Goal: Task Accomplishment & Management: Manage account settings

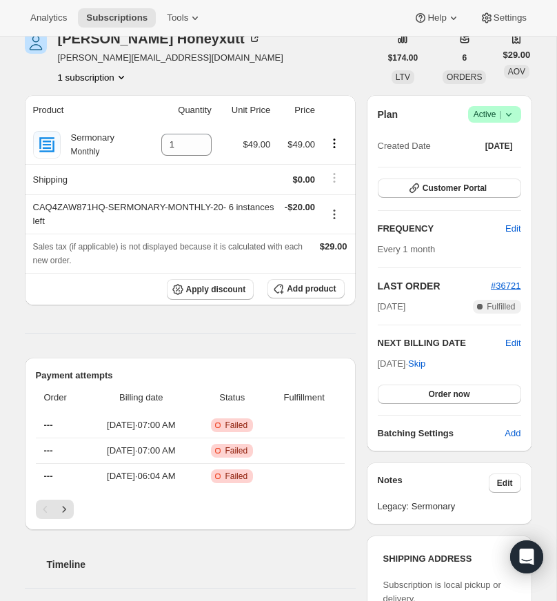
scroll to position [76, 0]
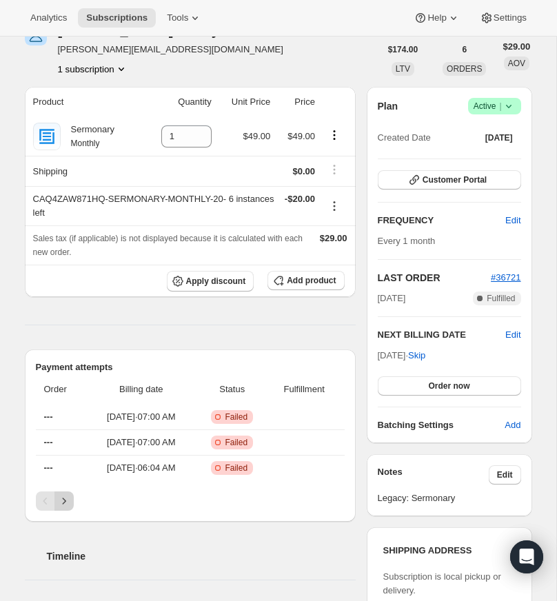
click at [65, 508] on icon "Next" at bounding box center [64, 501] width 14 height 14
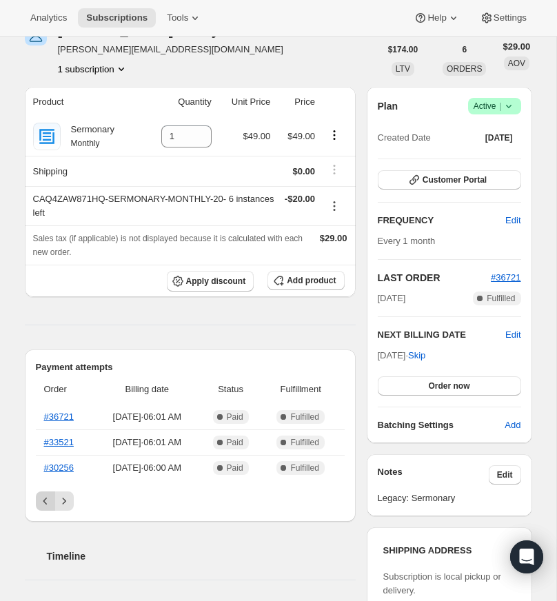
click at [39, 508] on icon "Previous" at bounding box center [46, 501] width 14 height 14
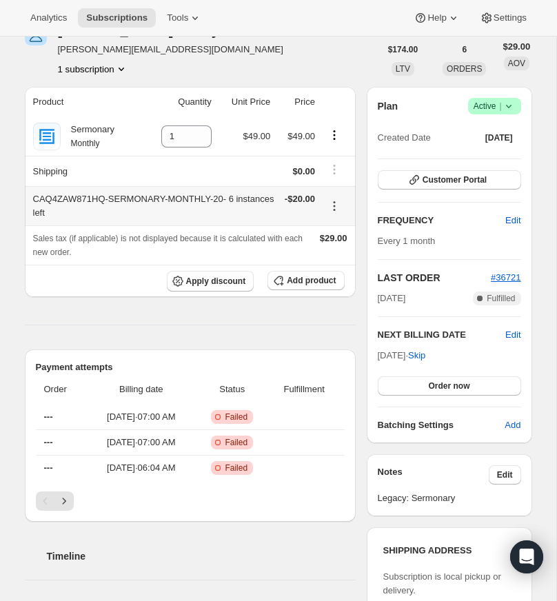
scroll to position [0, 0]
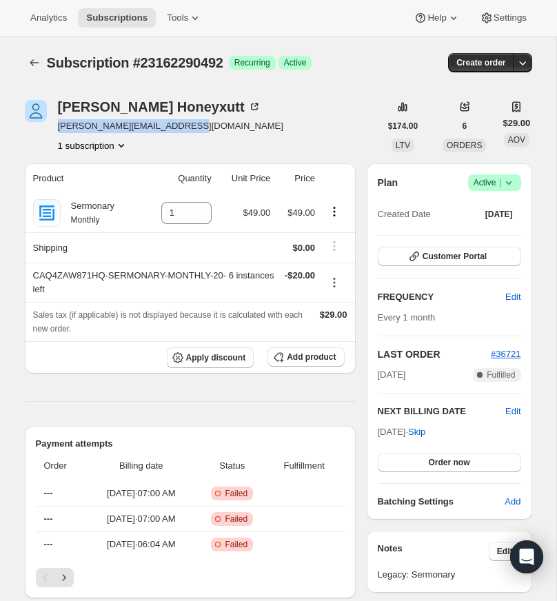
drag, startPoint x: 172, startPoint y: 123, endPoint x: 83, endPoint y: 130, distance: 89.1
click at [55, 125] on div "Shelby Honeyxutt shelby@morganministries.com 1 subscription" at bounding box center [202, 126] width 355 height 52
copy span "shelby@morganministries.com"
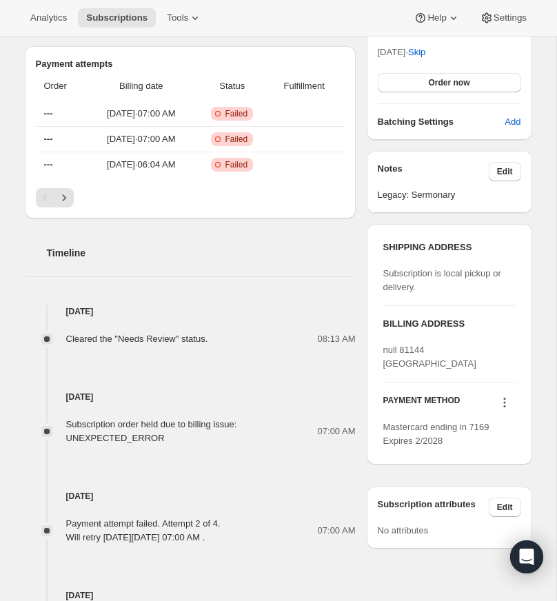
scroll to position [384, 0]
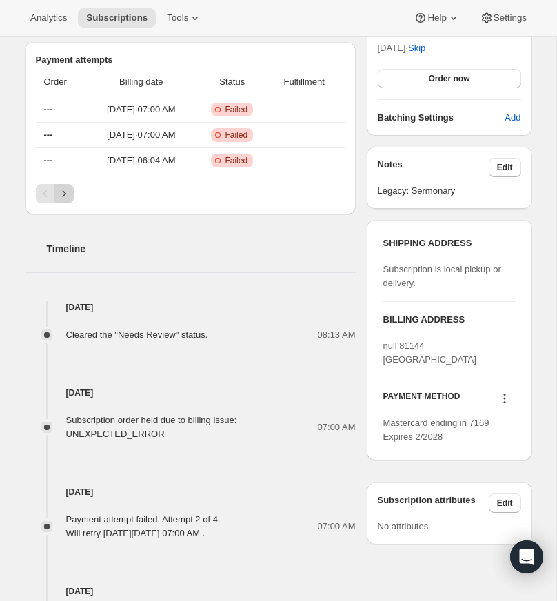
click at [64, 196] on icon "Next" at bounding box center [63, 193] width 3 height 6
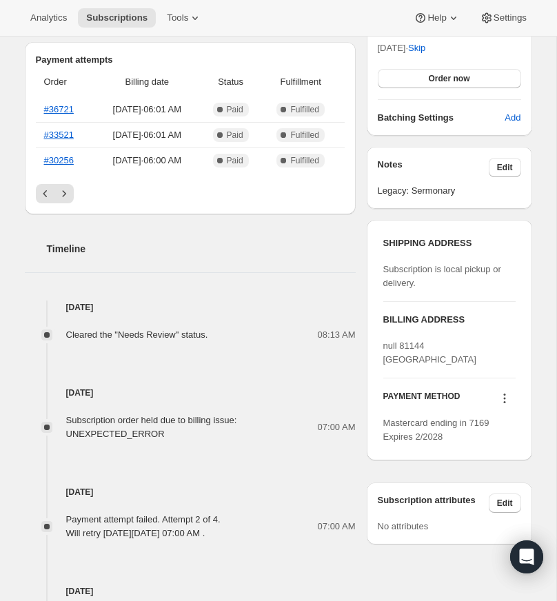
click at [39, 200] on icon "Previous" at bounding box center [46, 194] width 14 height 14
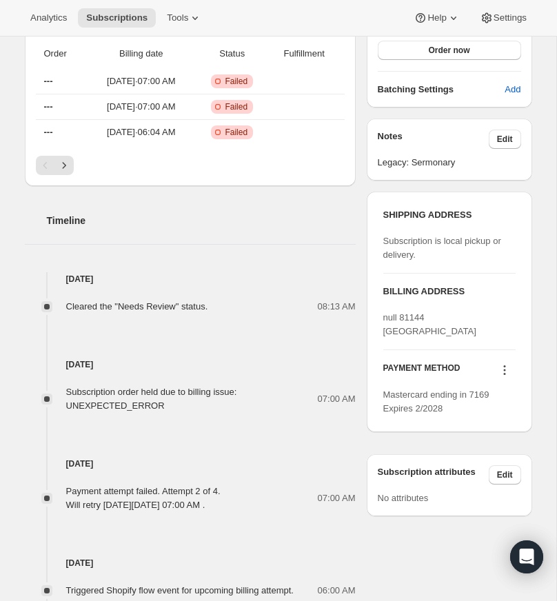
scroll to position [419, 0]
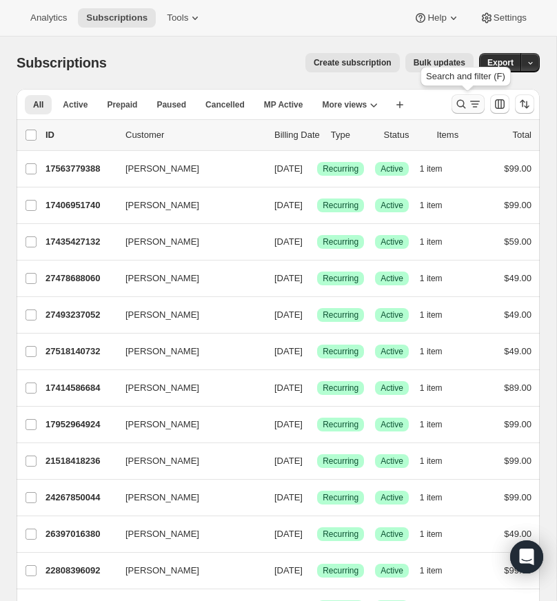
click at [460, 101] on icon "Search and filter results" at bounding box center [461, 104] width 9 height 9
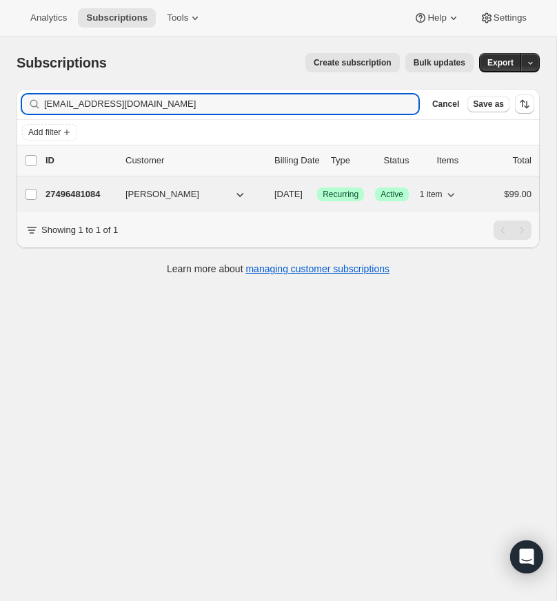
type input "[EMAIL_ADDRESS][DOMAIN_NAME]"
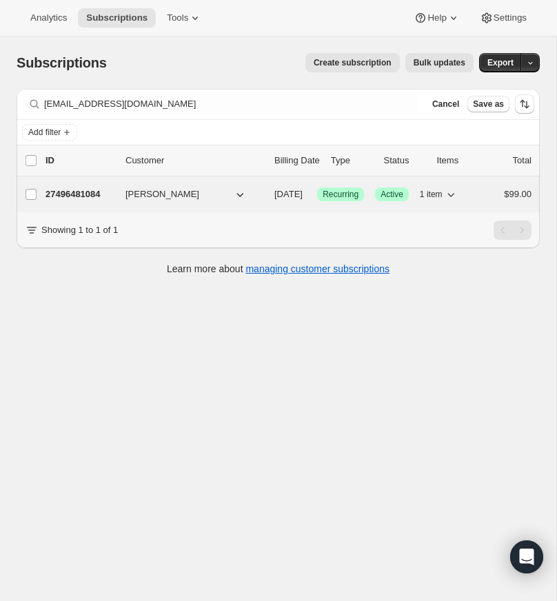
click at [83, 192] on p "27496481084" at bounding box center [79, 194] width 69 height 14
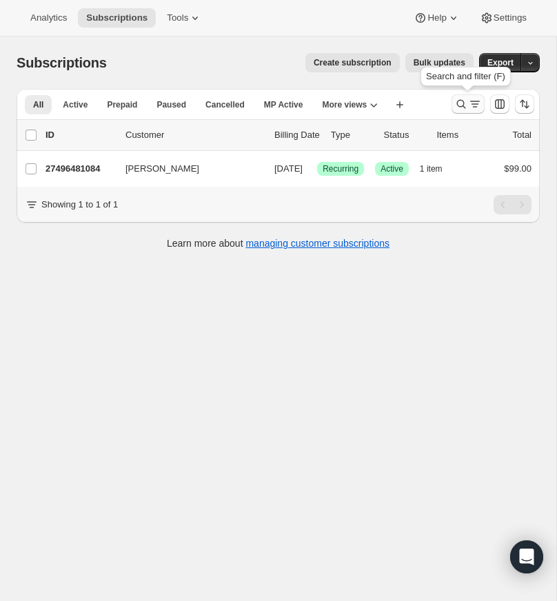
click at [459, 100] on icon "Search and filter results" at bounding box center [461, 104] width 14 height 14
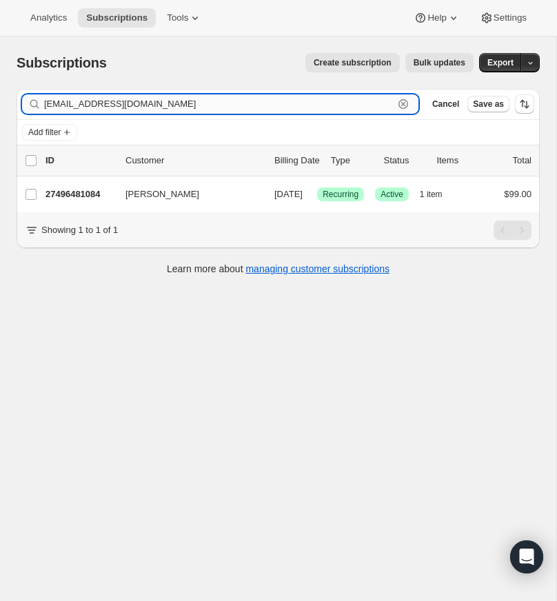
drag, startPoint x: 402, startPoint y: 102, endPoint x: 191, endPoint y: 105, distance: 210.8
click at [400, 102] on icon "button" at bounding box center [403, 104] width 14 height 14
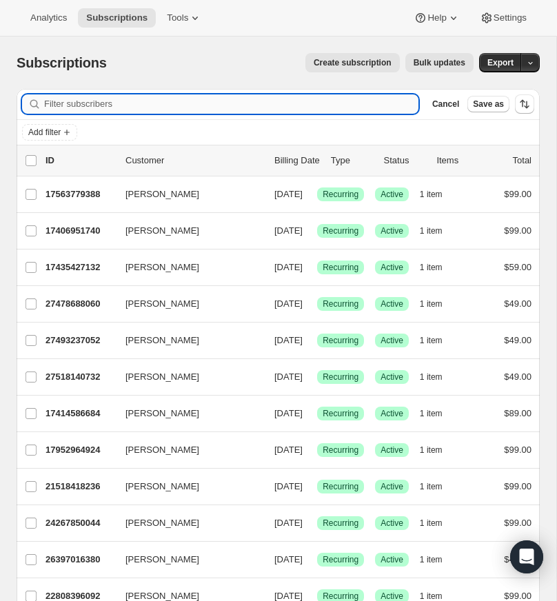
paste input "[EMAIL_ADDRESS][DOMAIN_NAME]"
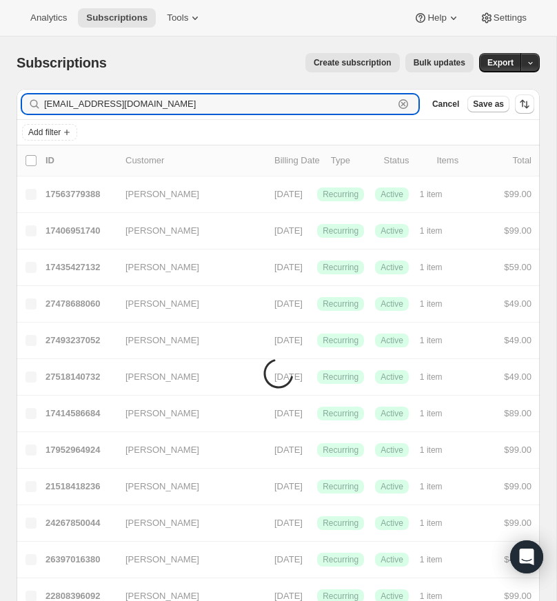
type input "[EMAIL_ADDRESS][DOMAIN_NAME]"
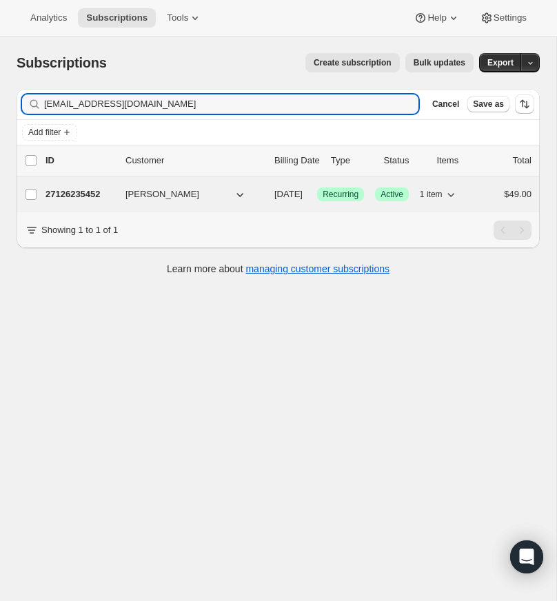
click at [79, 194] on p "27126235452" at bounding box center [79, 194] width 69 height 14
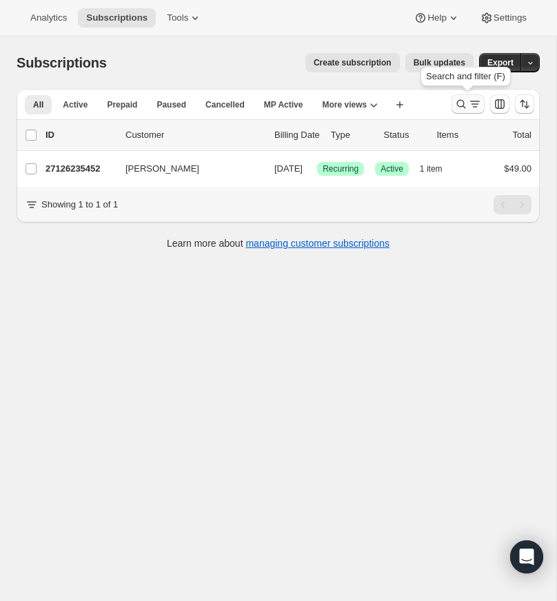
click at [457, 101] on icon "Search and filter results" at bounding box center [461, 104] width 14 height 14
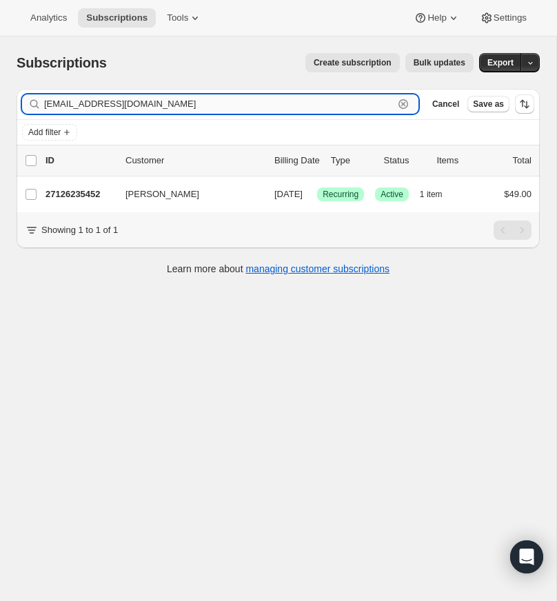
drag, startPoint x: 404, startPoint y: 101, endPoint x: 120, endPoint y: 108, distance: 284.6
click at [404, 101] on icon "button" at bounding box center [403, 104] width 14 height 14
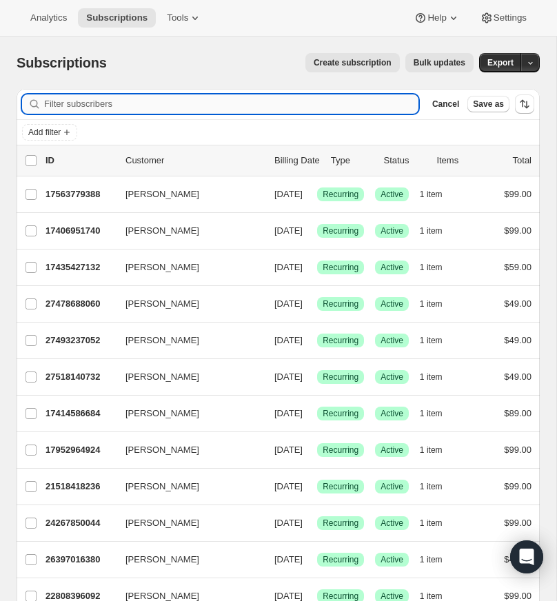
paste input "[PERSON_NAME][EMAIL_ADDRESS][DOMAIN_NAME]"
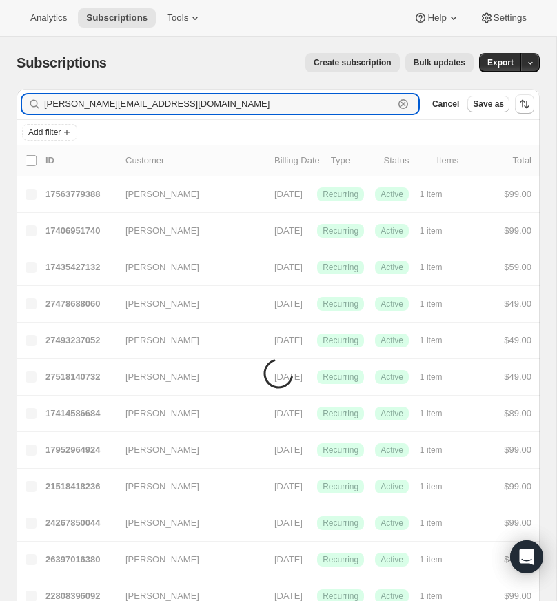
type input "[PERSON_NAME][EMAIL_ADDRESS][DOMAIN_NAME]"
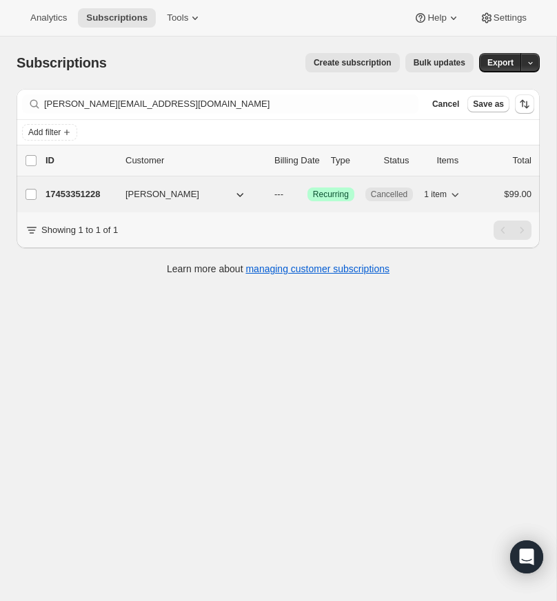
click at [76, 192] on p "17453351228" at bounding box center [79, 194] width 69 height 14
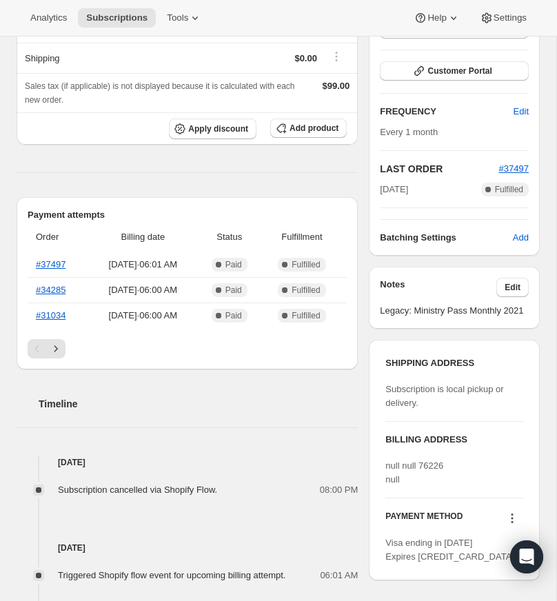
scroll to position [258, 0]
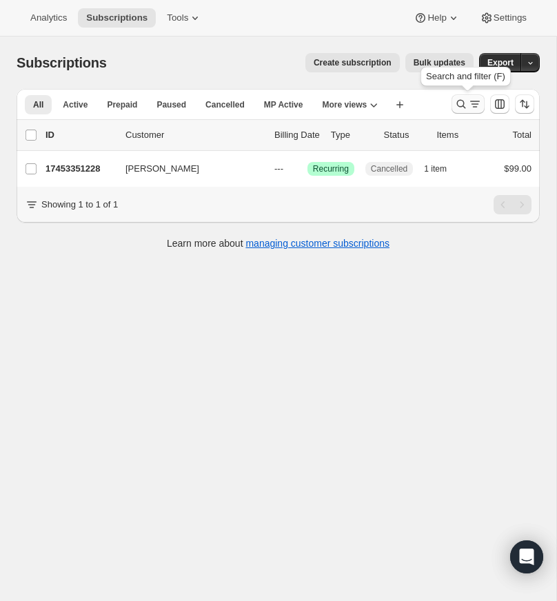
click at [460, 101] on icon "Search and filter results" at bounding box center [461, 104] width 14 height 14
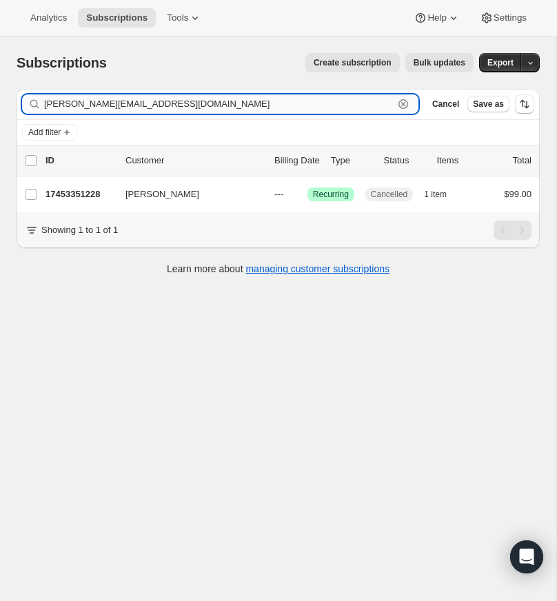
click at [402, 101] on icon "button" at bounding box center [403, 104] width 14 height 14
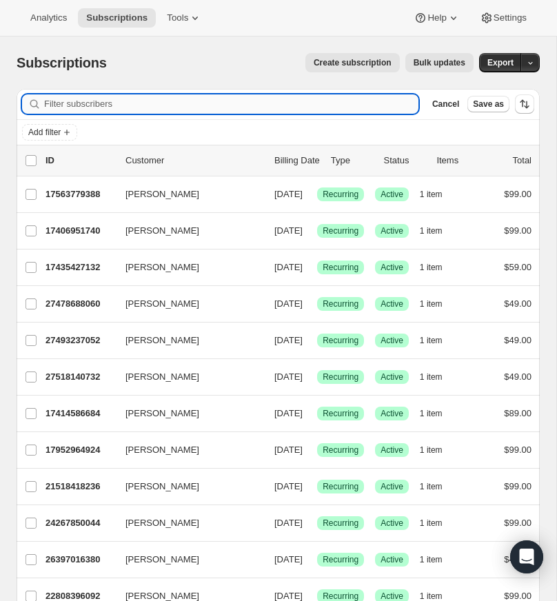
paste input "[EMAIL_ADDRESS][DOMAIN_NAME]"
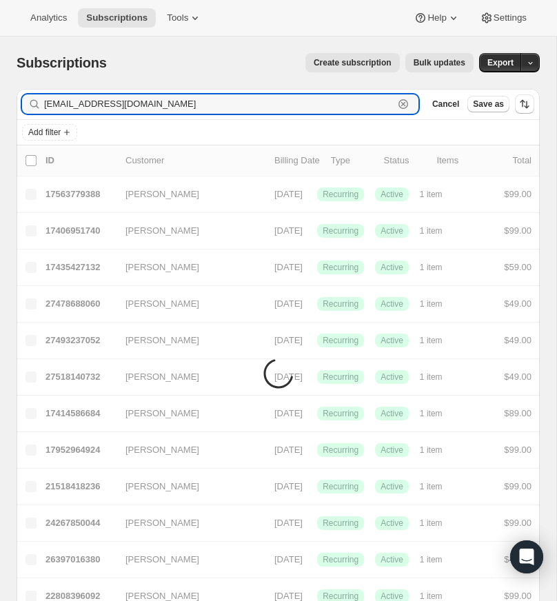
type input "[EMAIL_ADDRESS][DOMAIN_NAME]"
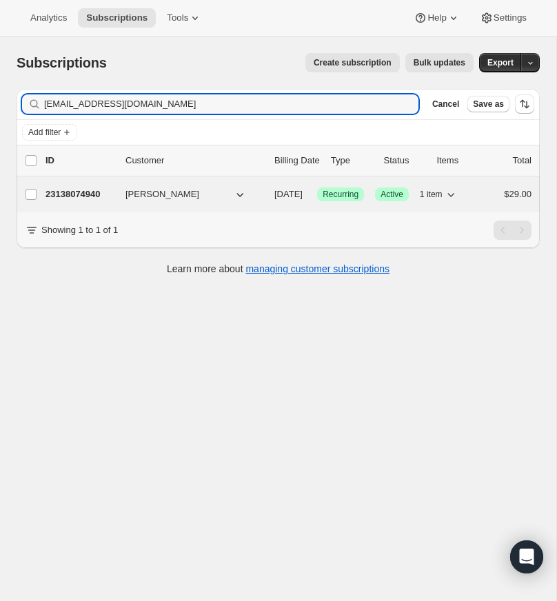
click at [70, 195] on p "23138074940" at bounding box center [79, 194] width 69 height 14
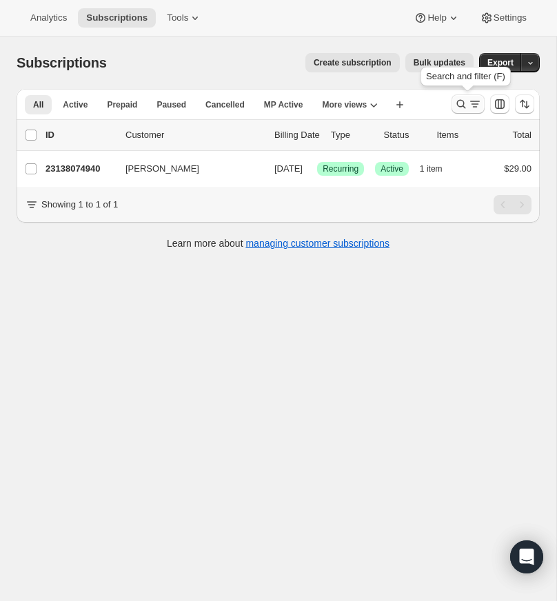
click at [460, 101] on icon "Search and filter results" at bounding box center [461, 104] width 14 height 14
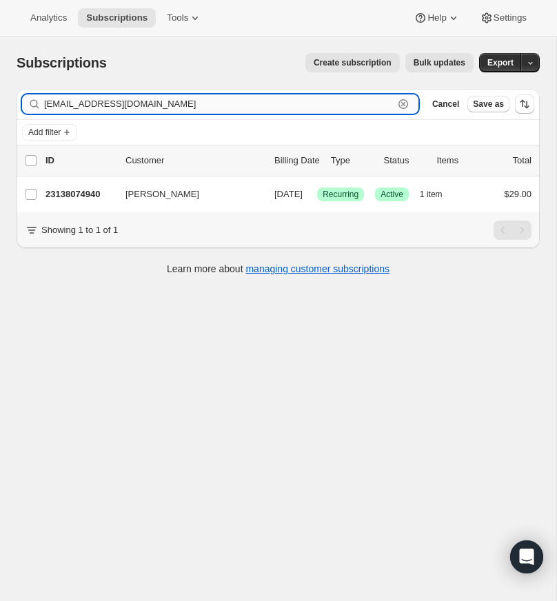
drag, startPoint x: 402, startPoint y: 101, endPoint x: 169, endPoint y: 103, distance: 232.2
click at [401, 101] on icon "button" at bounding box center [403, 104] width 14 height 14
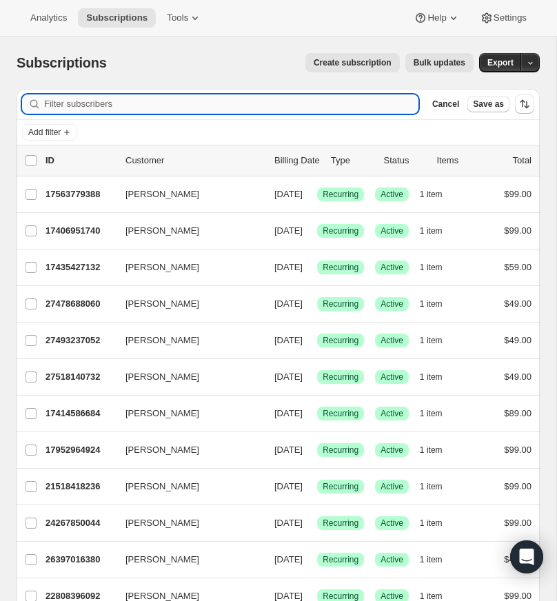
paste input "[EMAIL_ADDRESS][DOMAIN_NAME]"
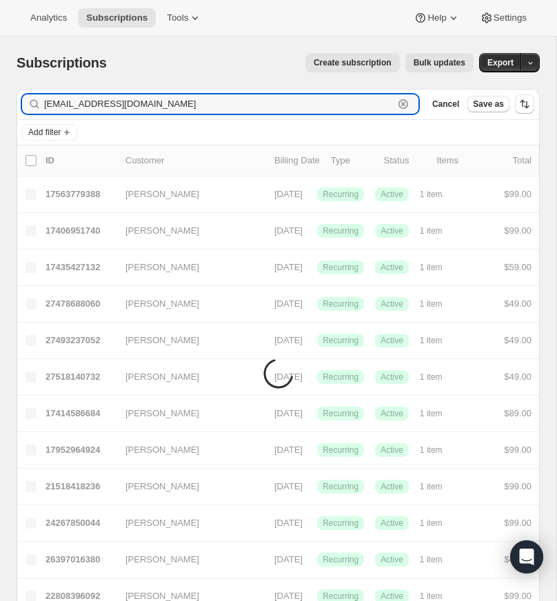
type input "[EMAIL_ADDRESS][DOMAIN_NAME]"
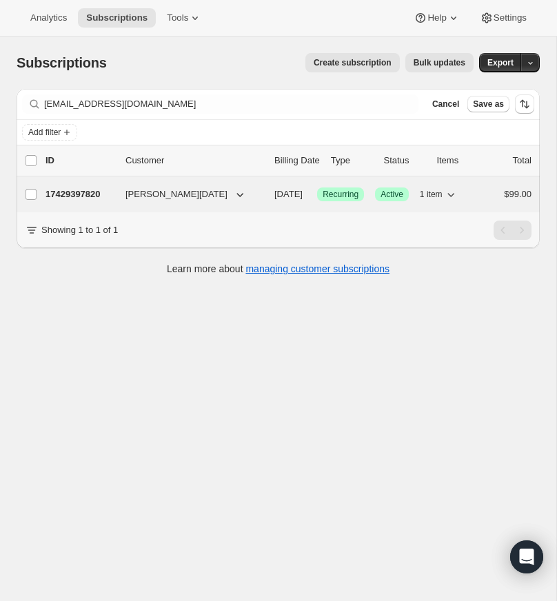
click at [88, 192] on p "17429397820" at bounding box center [79, 194] width 69 height 14
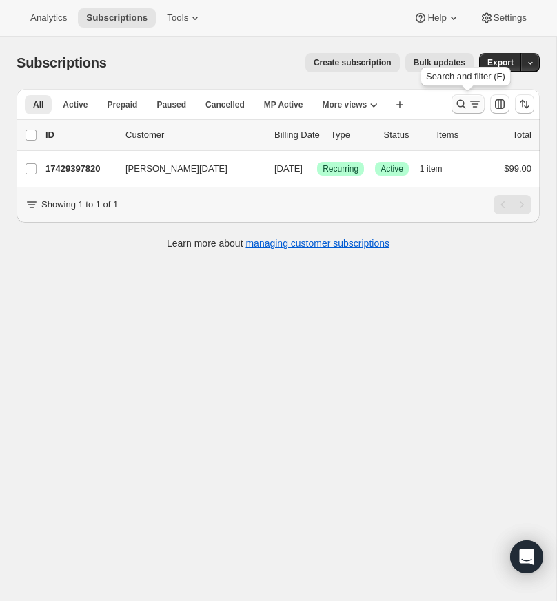
click at [457, 98] on icon "Search and filter results" at bounding box center [461, 104] width 14 height 14
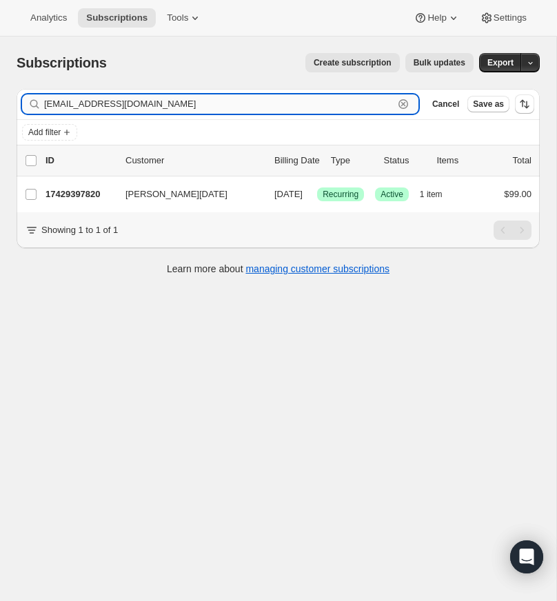
click at [402, 102] on icon "button" at bounding box center [403, 104] width 14 height 14
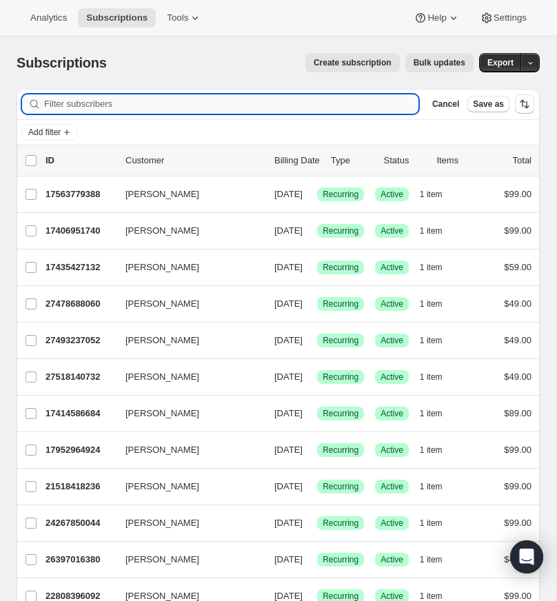
paste input "[EMAIL_ADDRESS][DOMAIN_NAME]"
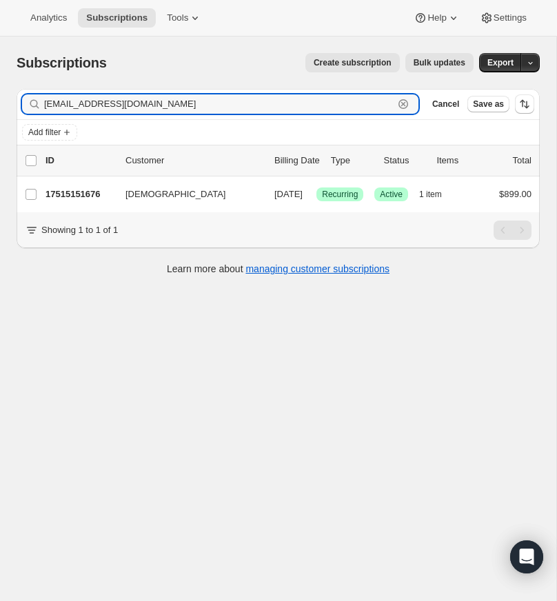
type input "[EMAIL_ADDRESS][DOMAIN_NAME]"
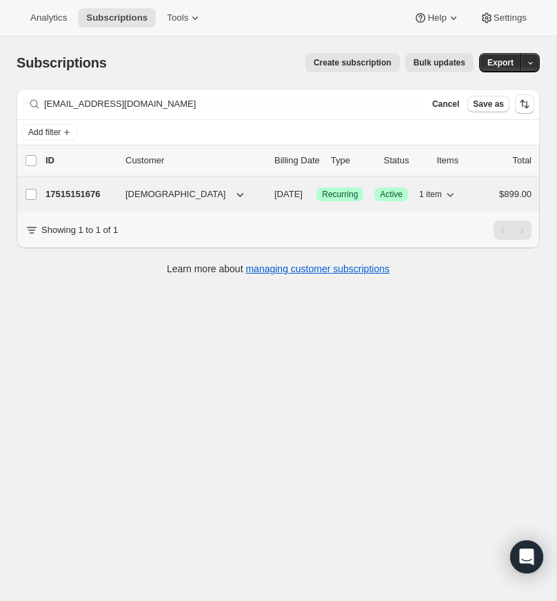
click at [75, 193] on p "17515151676" at bounding box center [79, 194] width 69 height 14
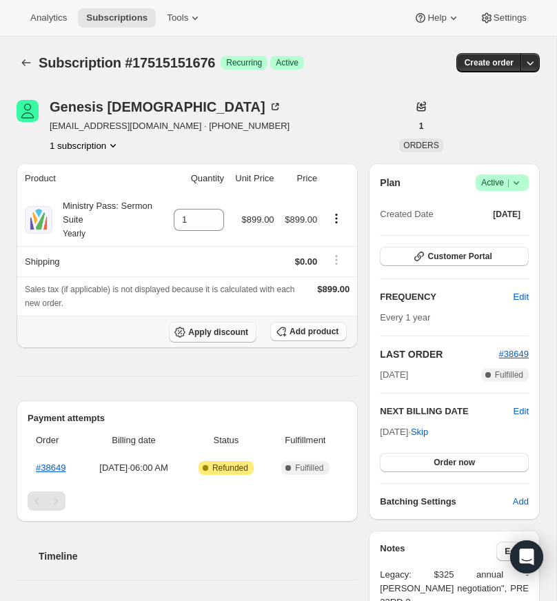
click at [206, 330] on span "Apply discount" at bounding box center [218, 332] width 60 height 11
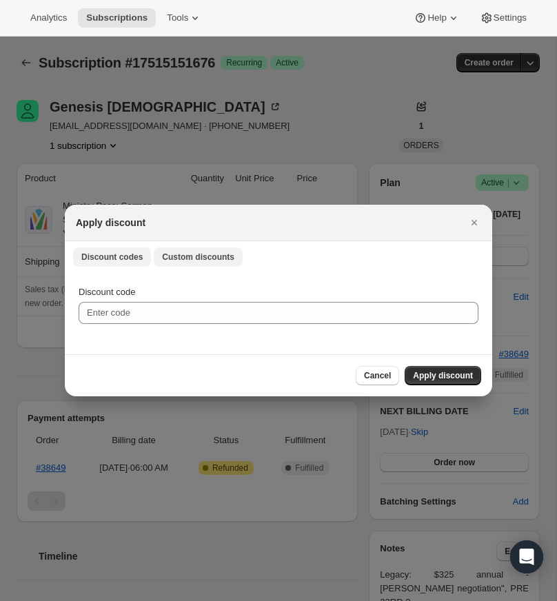
click at [199, 254] on span "Custom discounts" at bounding box center [198, 256] width 72 height 11
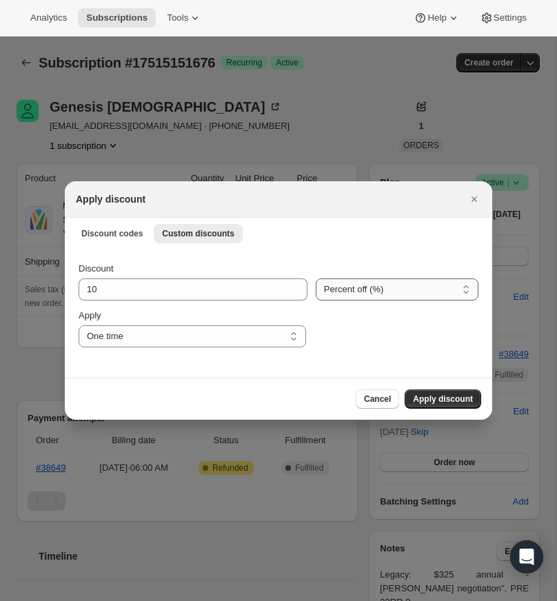
click at [336, 285] on select "Percent off (%) Amount off ($)" at bounding box center [397, 289] width 163 height 22
select select "fixed"
click at [316, 278] on select "Percent off (%) Amount off ($)" at bounding box center [397, 289] width 163 height 22
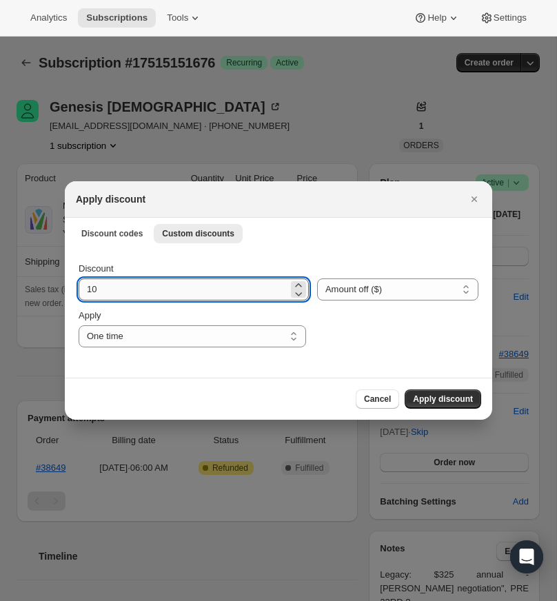
drag, startPoint x: 94, startPoint y: 290, endPoint x: 80, endPoint y: 289, distance: 13.8
click at [82, 289] on input "10" at bounding box center [183, 289] width 209 height 22
type input "400"
click at [296, 335] on select "One time Specify instances... Indefinitely" at bounding box center [192, 336] width 227 height 22
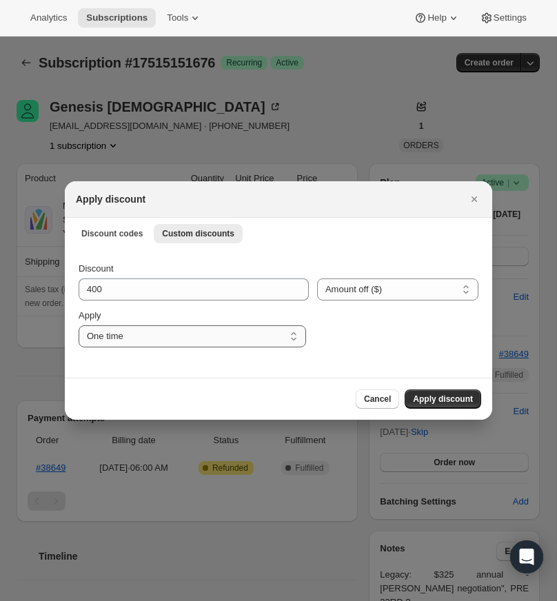
select select "indefinitely"
click at [79, 325] on select "One time Specify instances... Indefinitely" at bounding box center [192, 336] width 227 height 22
click at [440, 395] on span "Apply discount" at bounding box center [443, 398] width 60 height 11
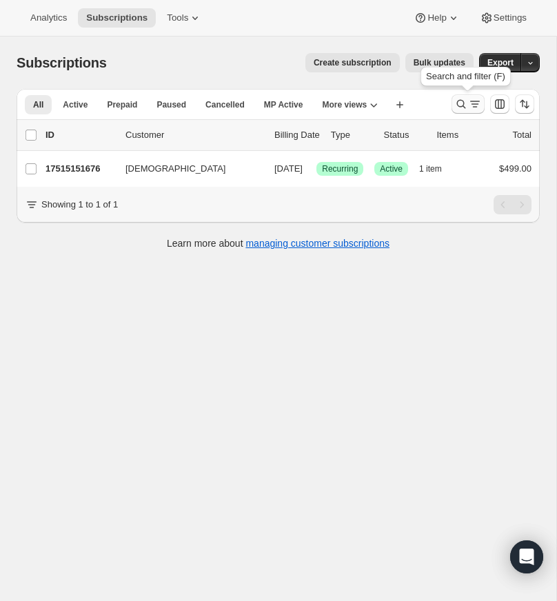
click at [461, 103] on icon "Search and filter results" at bounding box center [461, 104] width 14 height 14
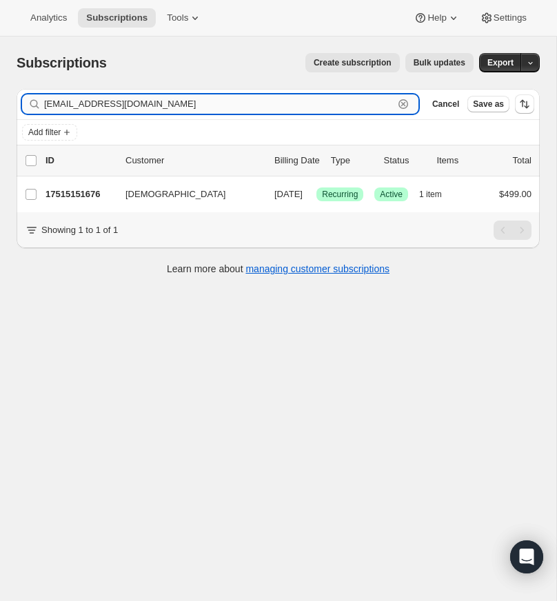
drag, startPoint x: 404, startPoint y: 103, endPoint x: 387, endPoint y: 102, distance: 17.9
click at [398, 102] on icon "button" at bounding box center [403, 104] width 14 height 14
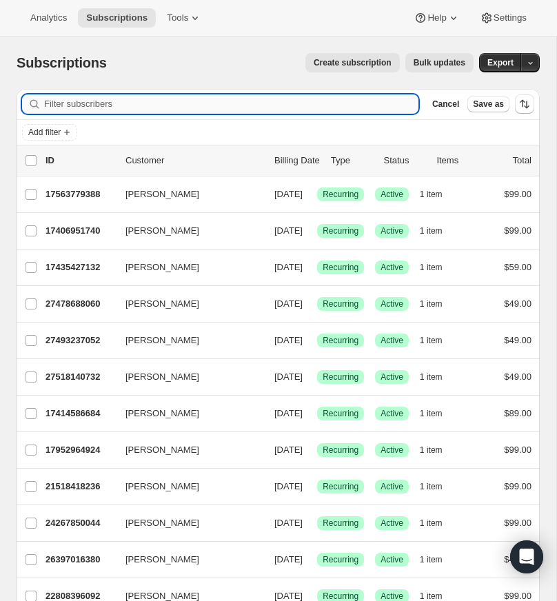
paste input "[PERSON_NAME][EMAIL_ADDRESS][DOMAIN_NAME]"
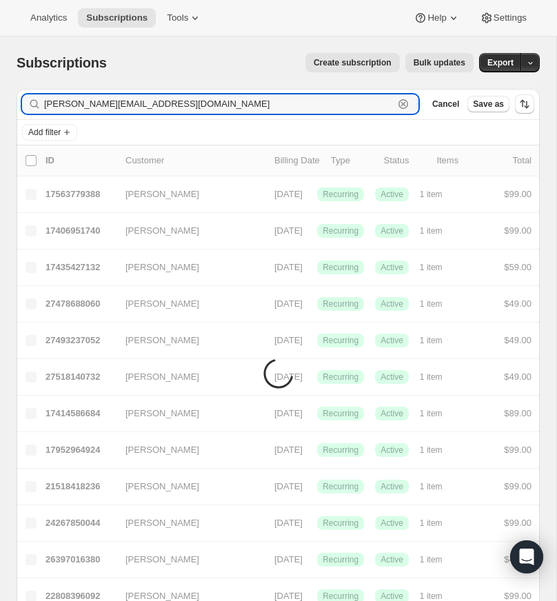
type input "[PERSON_NAME][EMAIL_ADDRESS][DOMAIN_NAME]"
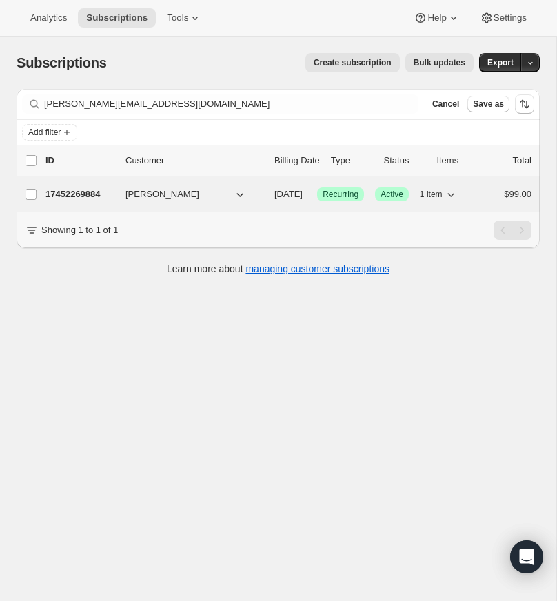
click at [86, 189] on p "17452269884" at bounding box center [79, 194] width 69 height 14
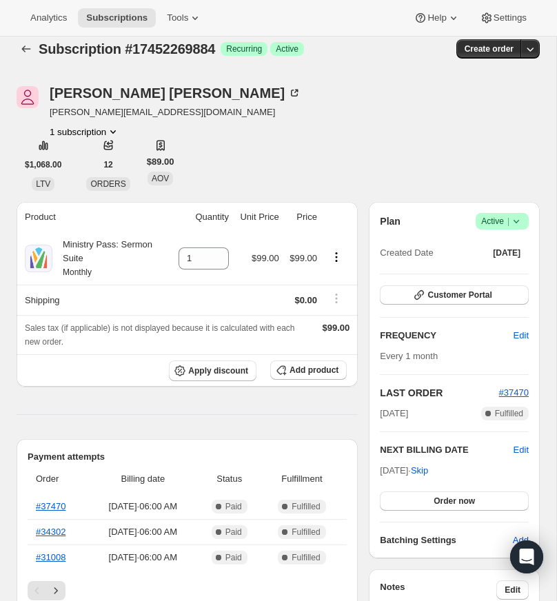
scroll to position [25, 0]
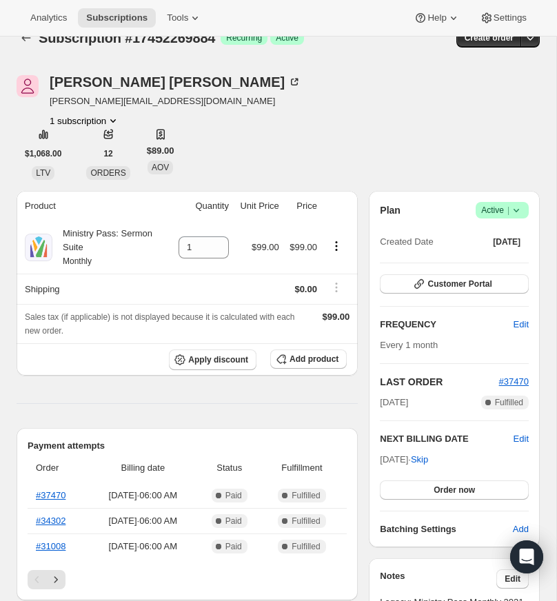
click at [517, 207] on icon at bounding box center [516, 210] width 14 height 14
click at [496, 260] on span "Cancel subscription" at bounding box center [498, 261] width 78 height 10
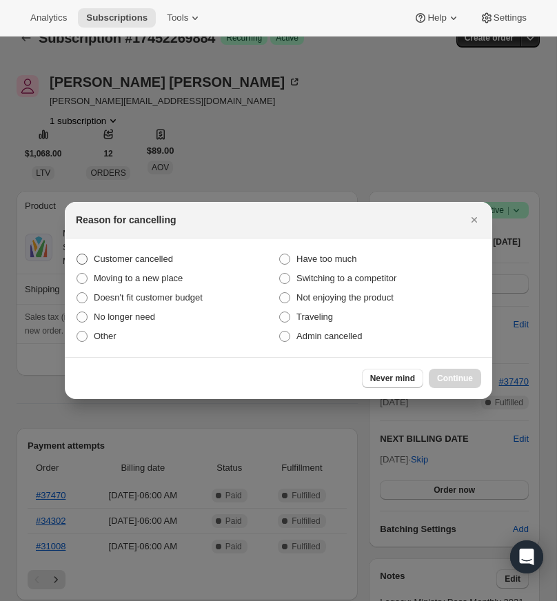
click at [81, 258] on span ":r2s5:" at bounding box center [81, 259] width 11 height 11
click at [77, 254] on input "Customer cancelled" at bounding box center [76, 254] width 1 height 1
radio input "true"
click at [450, 376] on span "Continue" at bounding box center [455, 378] width 36 height 11
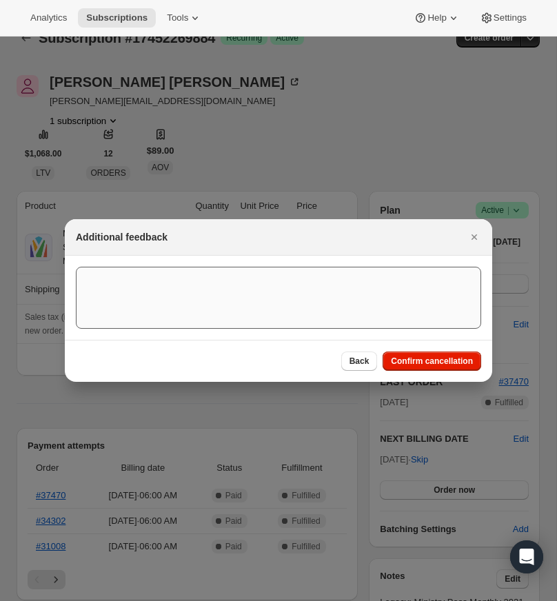
drag, startPoint x: 433, startPoint y: 358, endPoint x: 256, endPoint y: 400, distance: 181.5
click at [433, 358] on span "Confirm cancellation" at bounding box center [432, 361] width 82 height 11
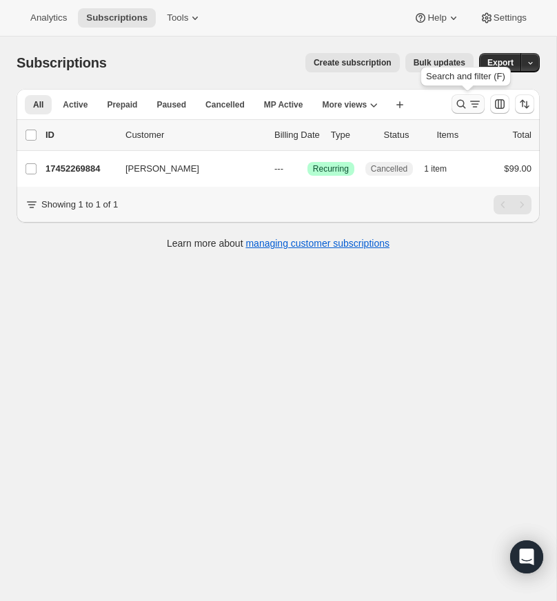
click at [457, 99] on icon "Search and filter results" at bounding box center [461, 104] width 14 height 14
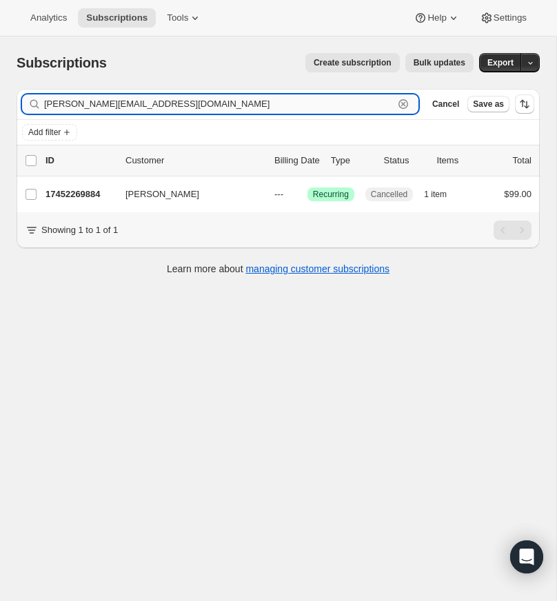
drag, startPoint x: 402, startPoint y: 102, endPoint x: 367, endPoint y: 103, distance: 35.9
click at [400, 101] on icon "button" at bounding box center [403, 104] width 14 height 14
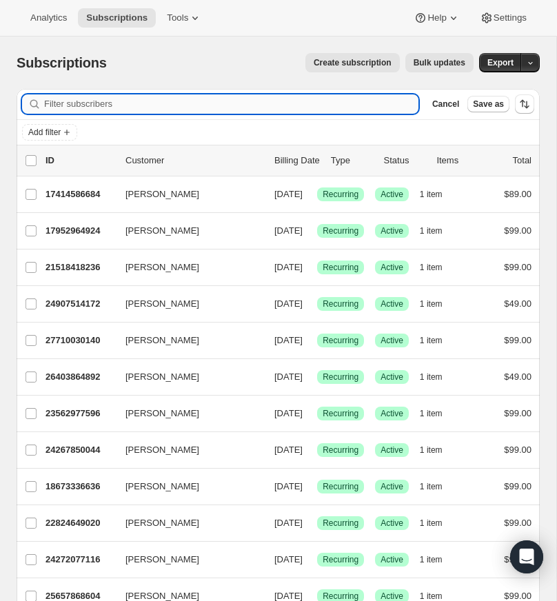
paste input "[EMAIL_ADDRESS][DOMAIN_NAME]"
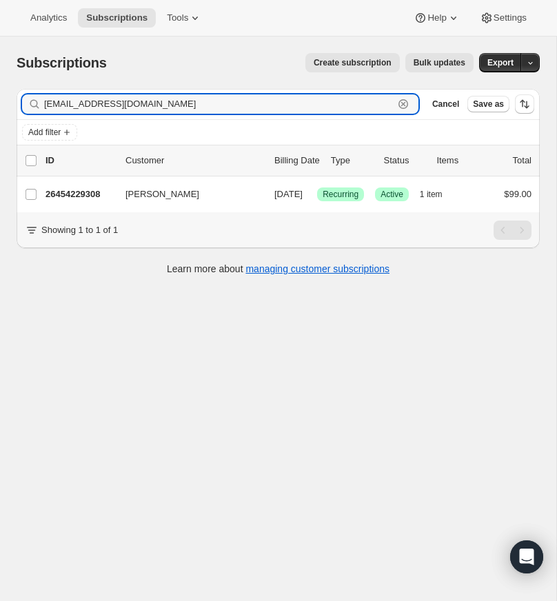
type input "[EMAIL_ADDRESS][DOMAIN_NAME]"
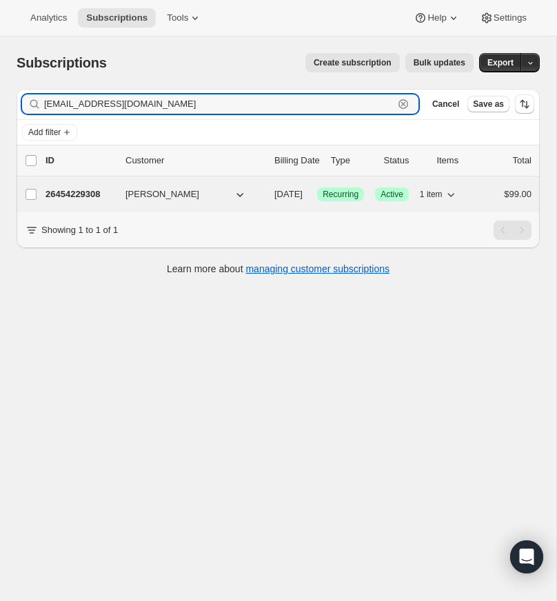
scroll to position [5, 0]
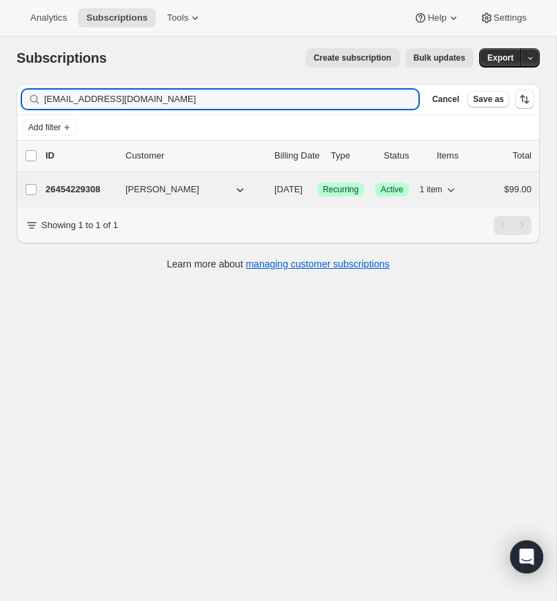
click at [96, 186] on p "26454229308" at bounding box center [79, 190] width 69 height 14
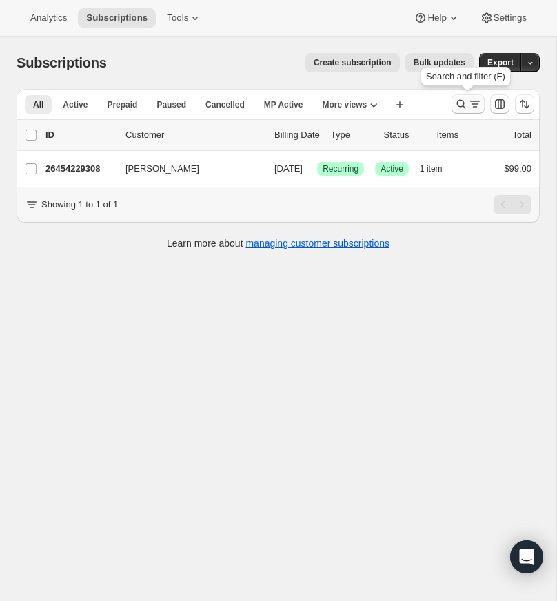
click at [460, 101] on icon "Search and filter results" at bounding box center [461, 104] width 14 height 14
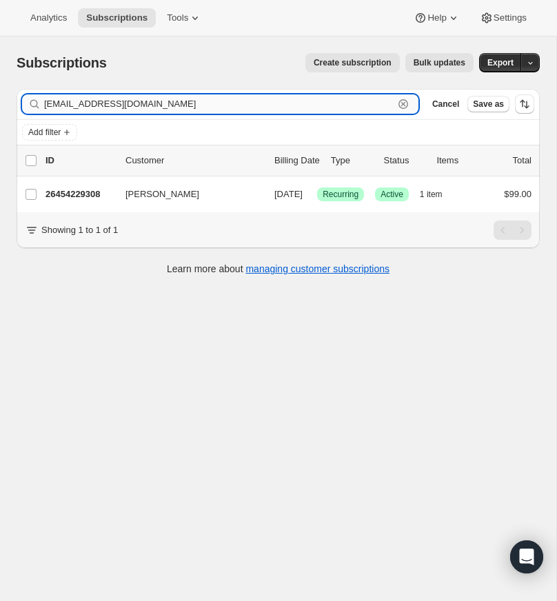
click at [402, 101] on icon "button" at bounding box center [403, 104] width 14 height 14
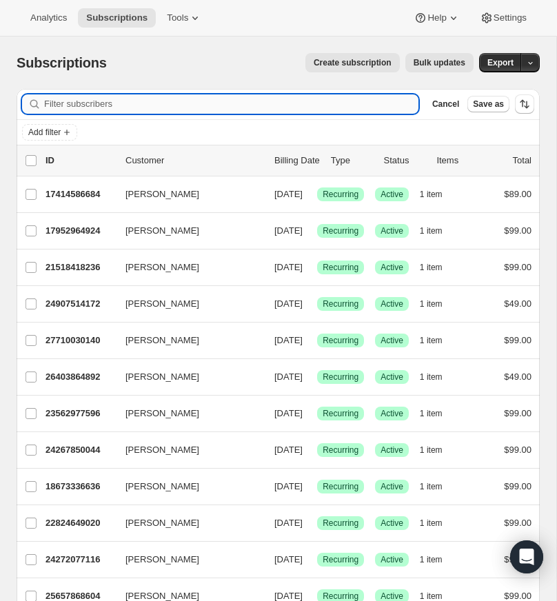
paste input "[EMAIL_ADDRESS][DOMAIN_NAME]"
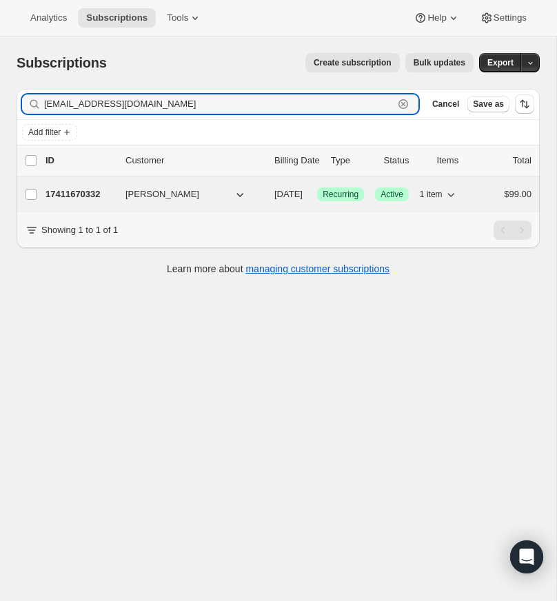
type input "[EMAIL_ADDRESS][DOMAIN_NAME]"
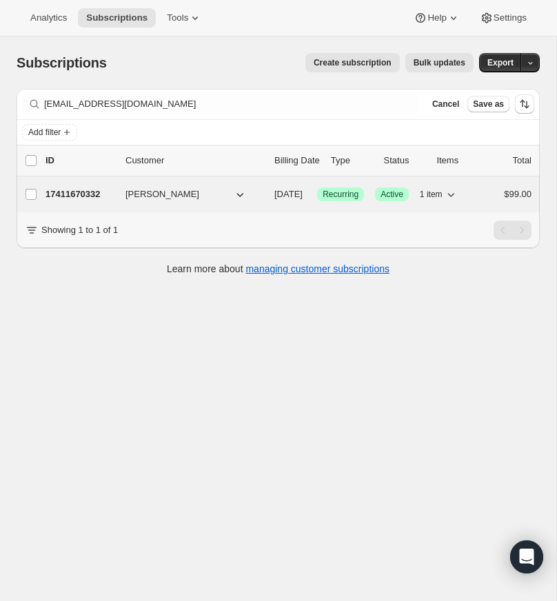
click at [74, 191] on p "17411670332" at bounding box center [79, 194] width 69 height 14
